Goal: Information Seeking & Learning: Check status

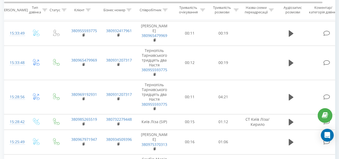
scroll to position [185, 0]
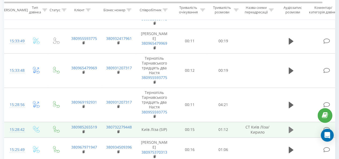
click at [290, 127] on icon at bounding box center [290, 130] width 5 height 6
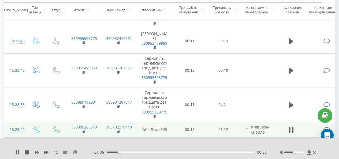
click at [294, 152] on div "Accessibility label" at bounding box center [294, 152] width 2 height 2
click at [18, 153] on icon at bounding box center [18, 152] width 1 height 4
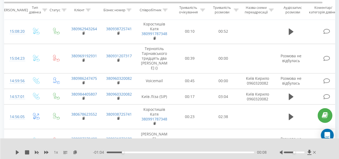
scroll to position [507, 0]
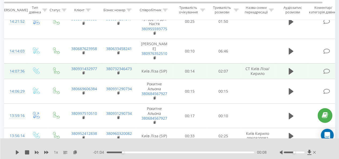
scroll to position [467, 0]
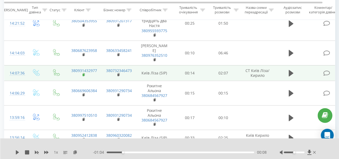
click at [83, 73] on icon at bounding box center [83, 75] width 3 height 4
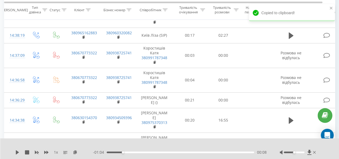
scroll to position [0, 0]
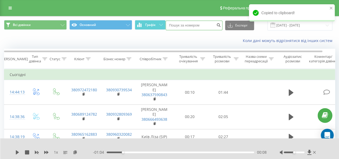
click at [193, 26] on input at bounding box center [193, 26] width 57 height 10
paste input "380931432977"
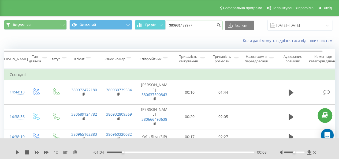
type input "380931432977"
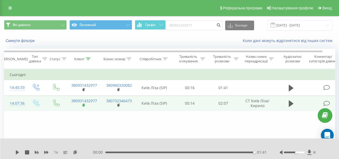
click at [85, 103] on icon at bounding box center [83, 105] width 3 height 4
